Goal: Task Accomplishment & Management: Use online tool/utility

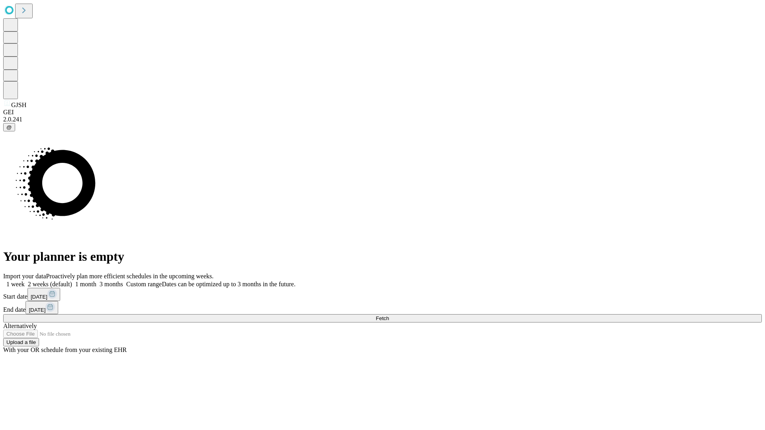
click at [389, 315] on span "Fetch" at bounding box center [382, 318] width 13 height 6
